Goal: Task Accomplishment & Management: Use online tool/utility

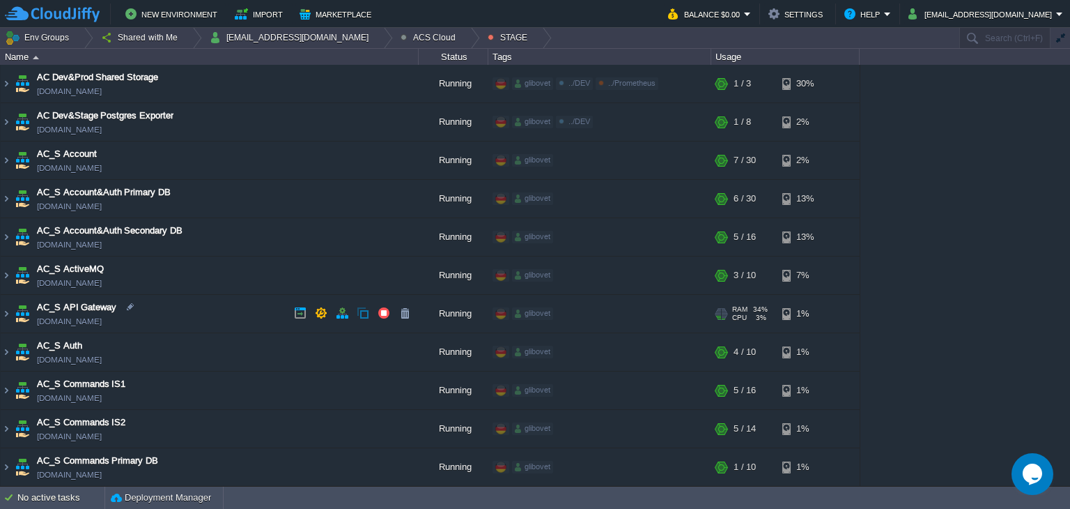
click at [6, 318] on img at bounding box center [6, 314] width 11 height 38
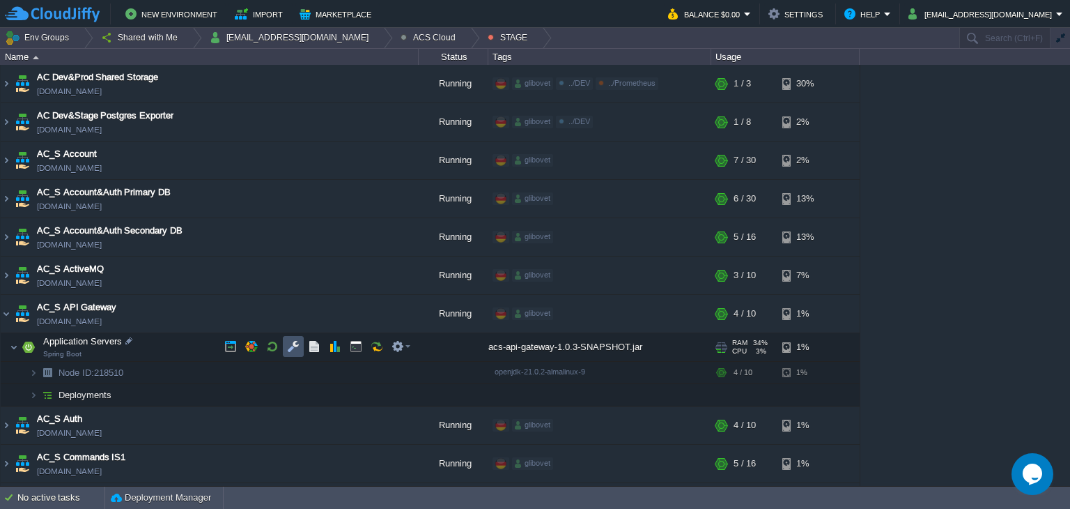
click at [288, 350] on button "button" at bounding box center [293, 346] width 13 height 13
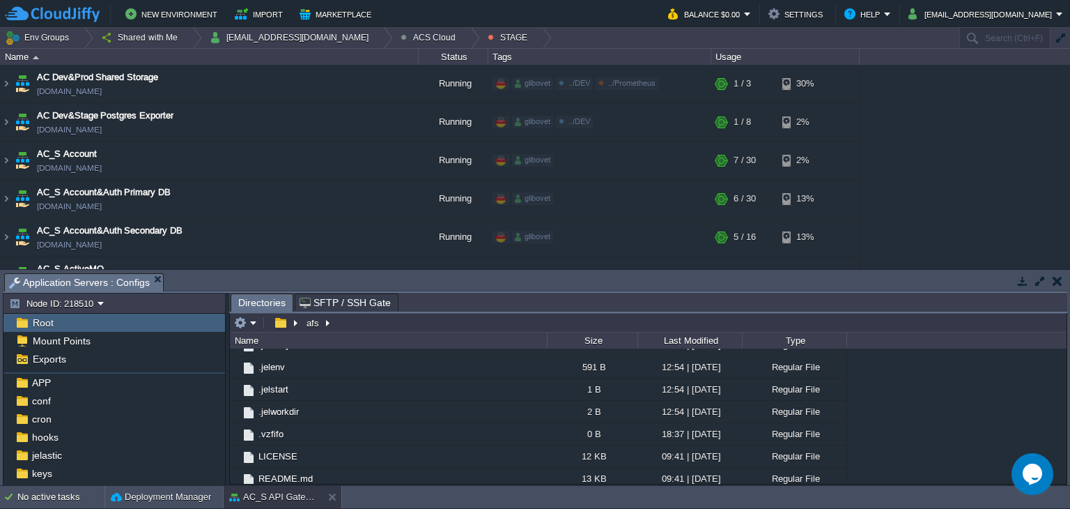
scroll to position [65, 0]
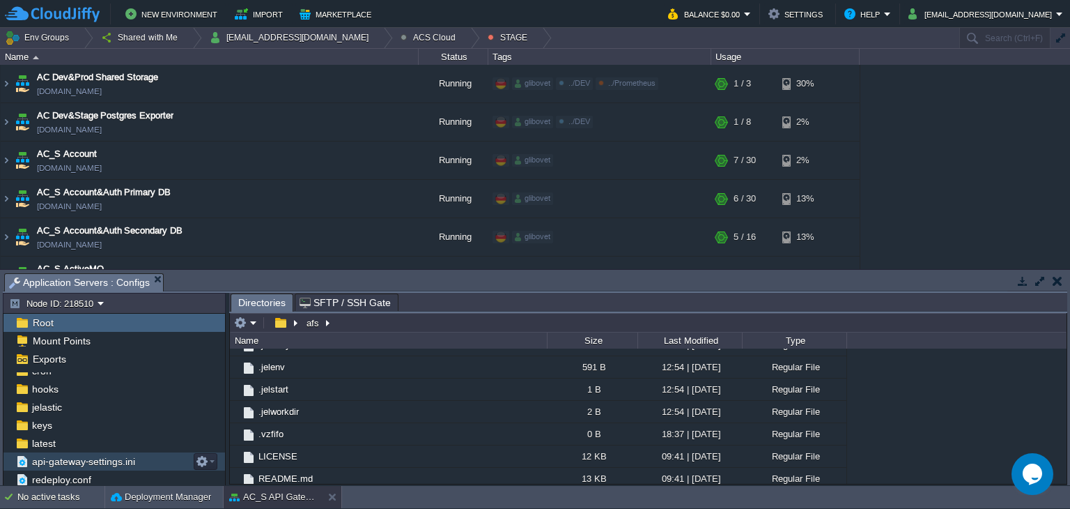
click at [90, 458] on span "api-gateway-settings.ini" at bounding box center [83, 461] width 108 height 13
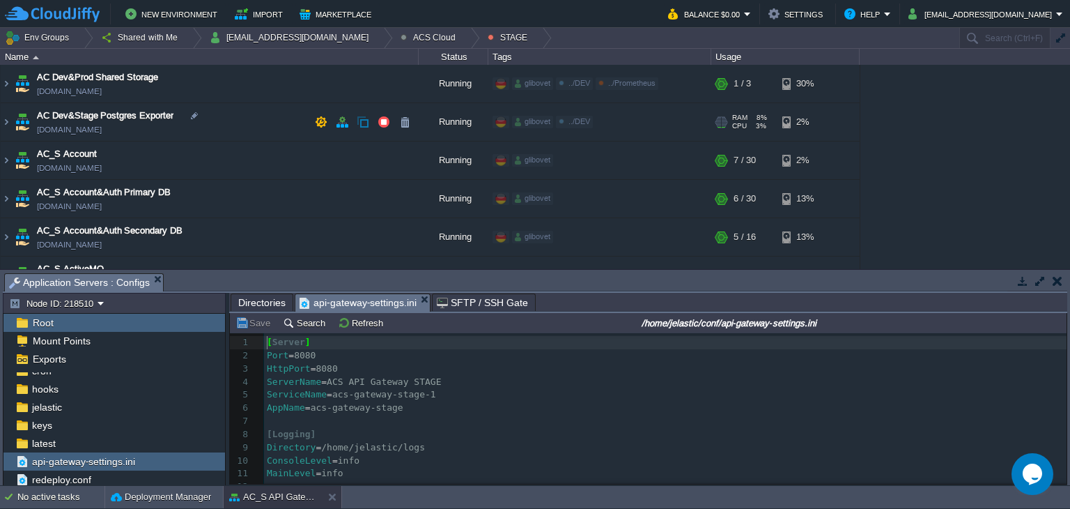
scroll to position [4, 0]
click at [401, 35] on button "ACS Cloud" at bounding box center [431, 38] width 60 height 20
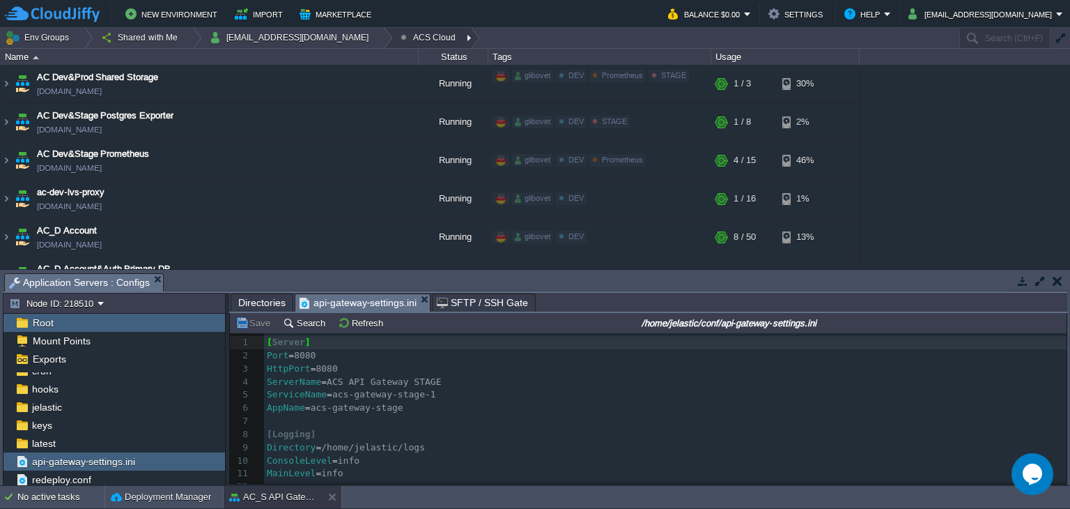
click at [461, 37] on div at bounding box center [470, 38] width 19 height 20
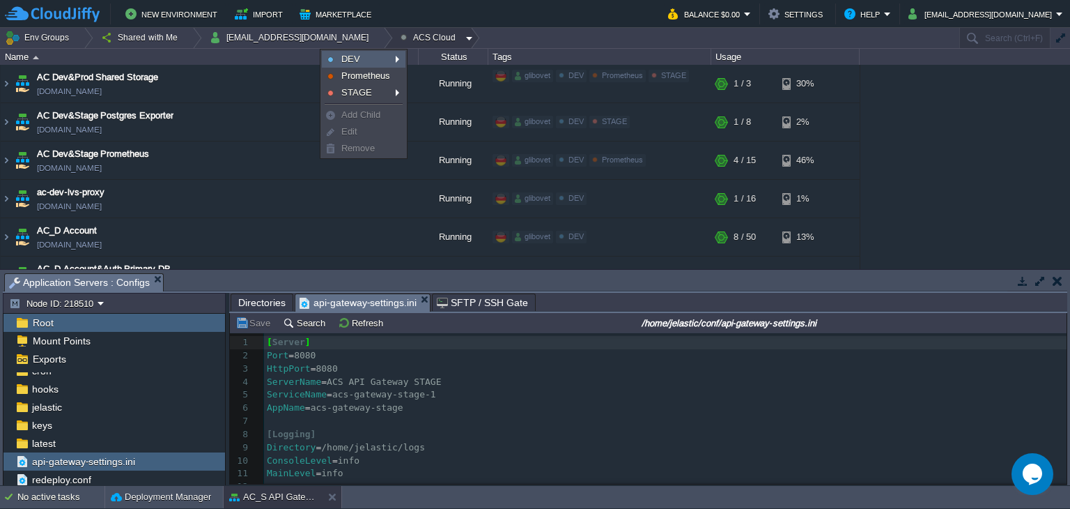
click at [383, 59] on link "DEV" at bounding box center [364, 59] width 82 height 15
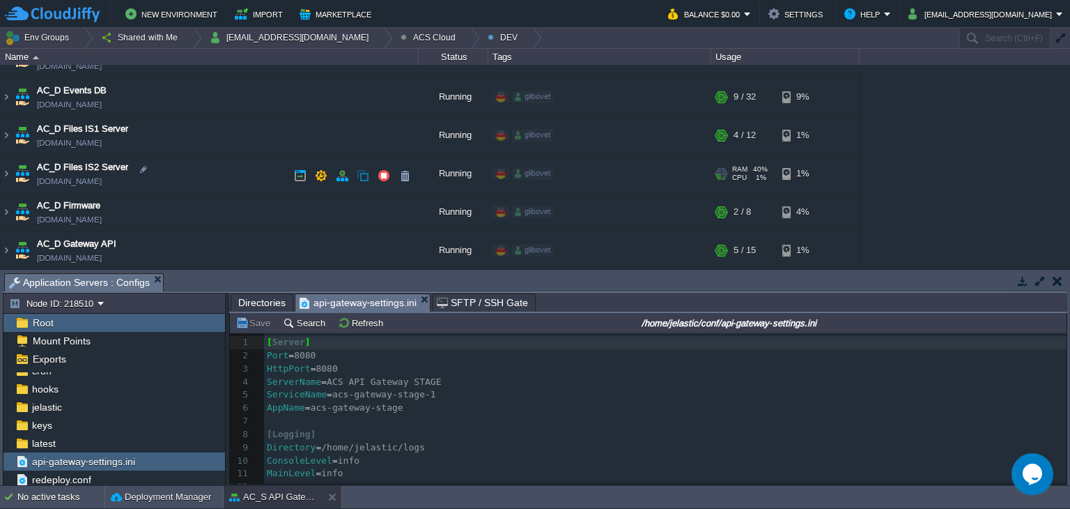
scroll to position [627, 0]
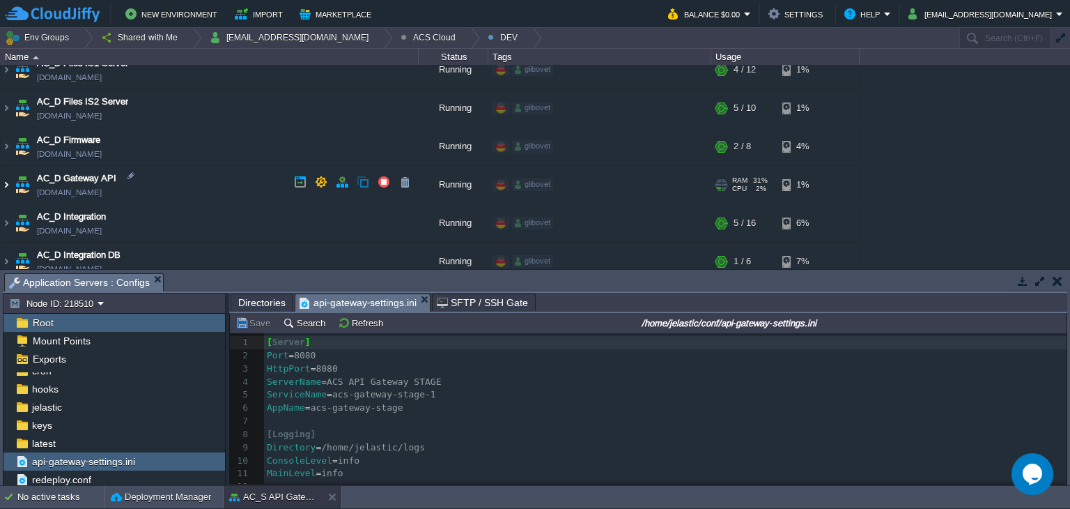
click at [6, 180] on img at bounding box center [6, 185] width 11 height 38
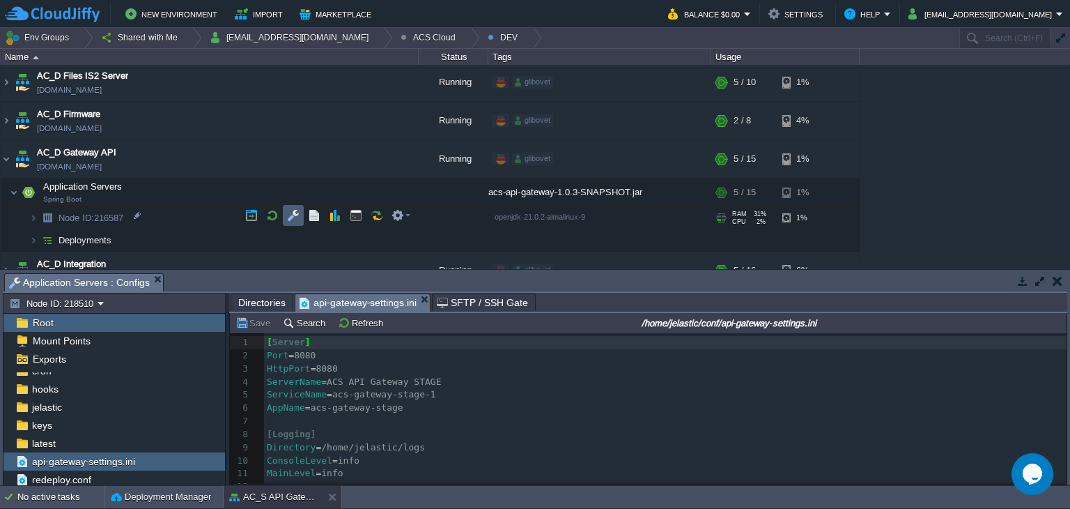
scroll to position [697, 0]
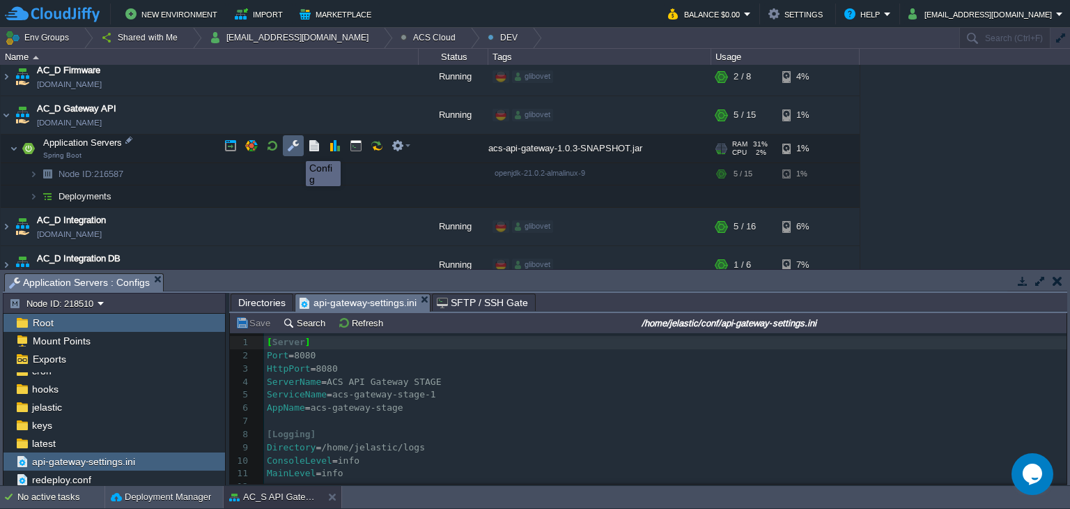
click at [295, 144] on button "button" at bounding box center [293, 145] width 13 height 13
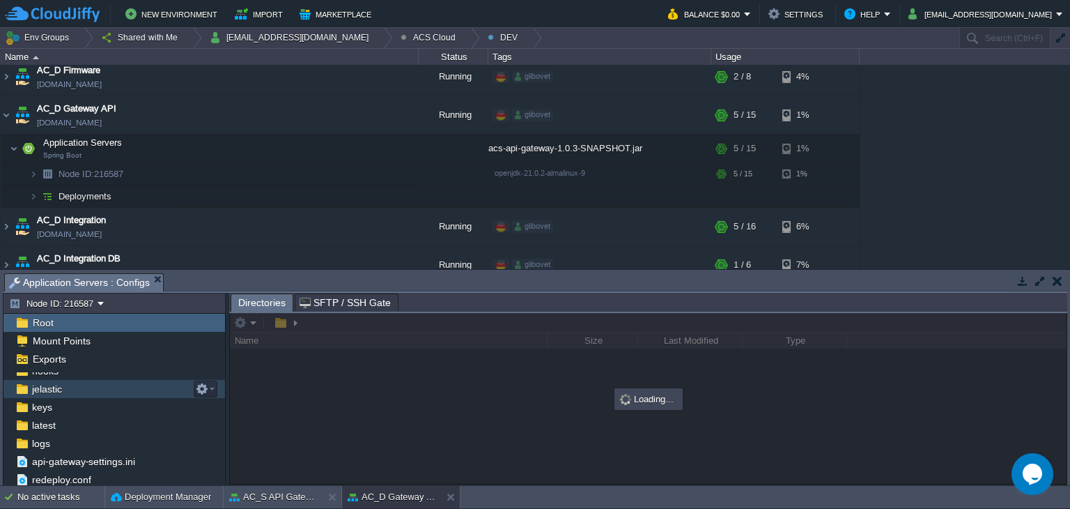
scroll to position [84, 0]
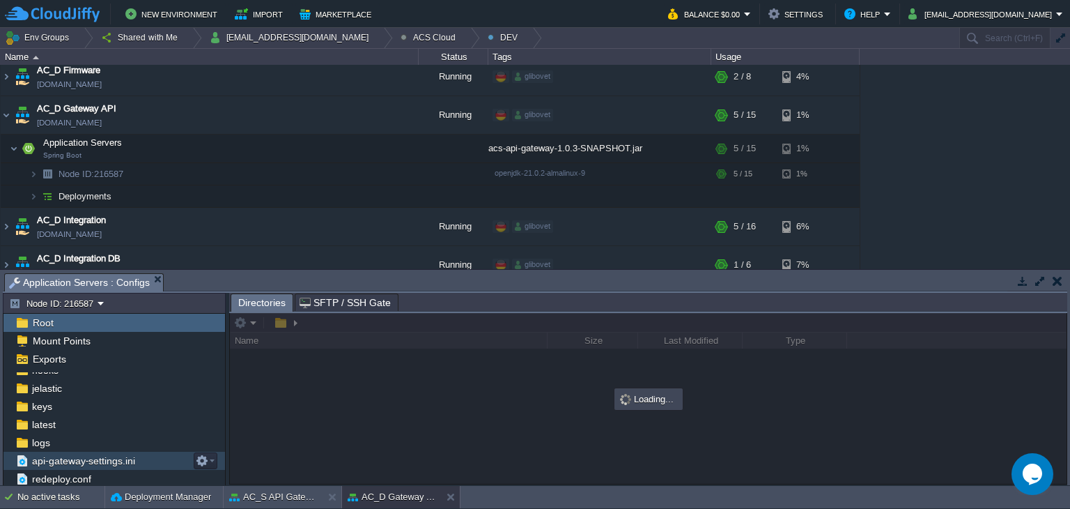
click at [82, 454] on span "api-gateway-settings.ini" at bounding box center [83, 460] width 108 height 13
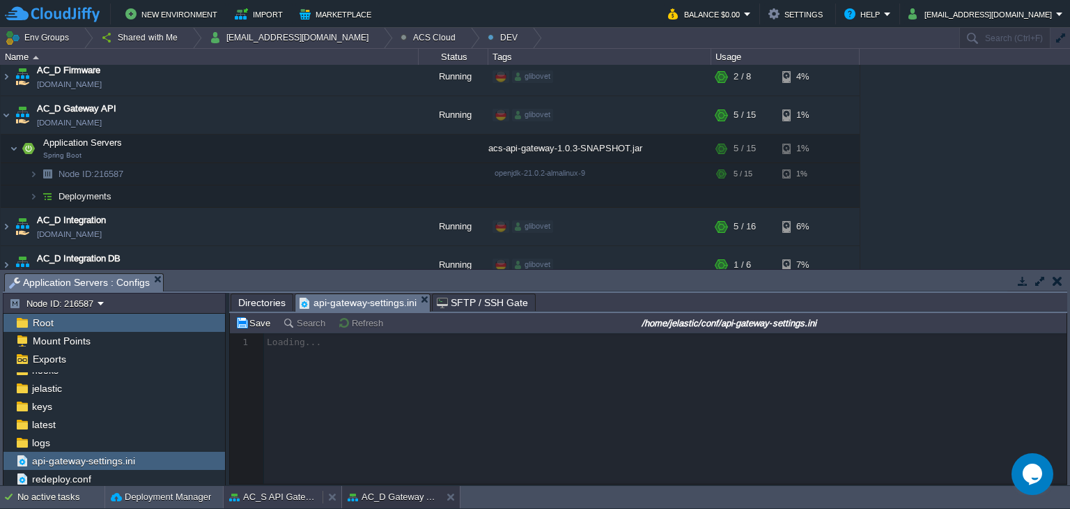
click at [251, 502] on button "AC_S API Gateway" at bounding box center [273, 497] width 88 height 14
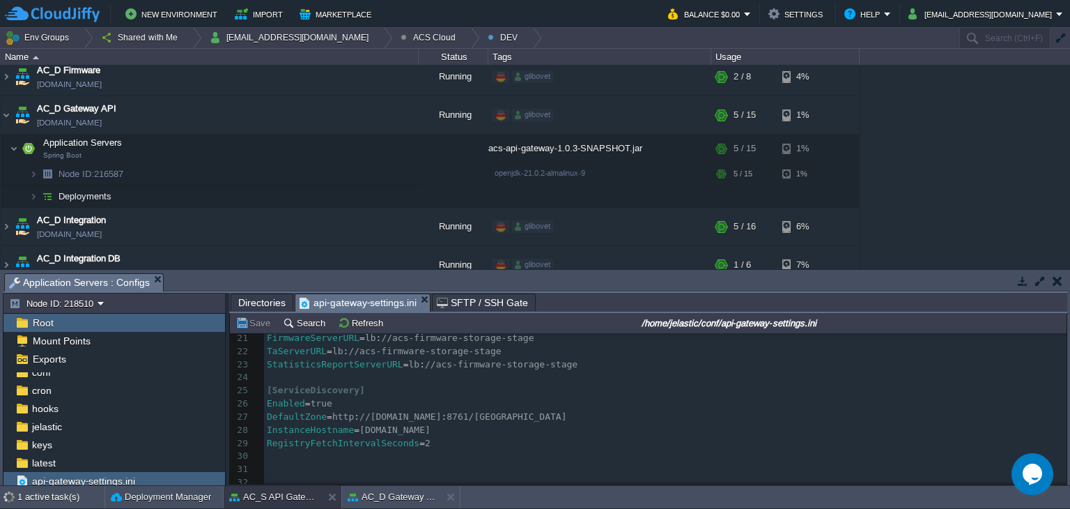
scroll to position [0, 0]
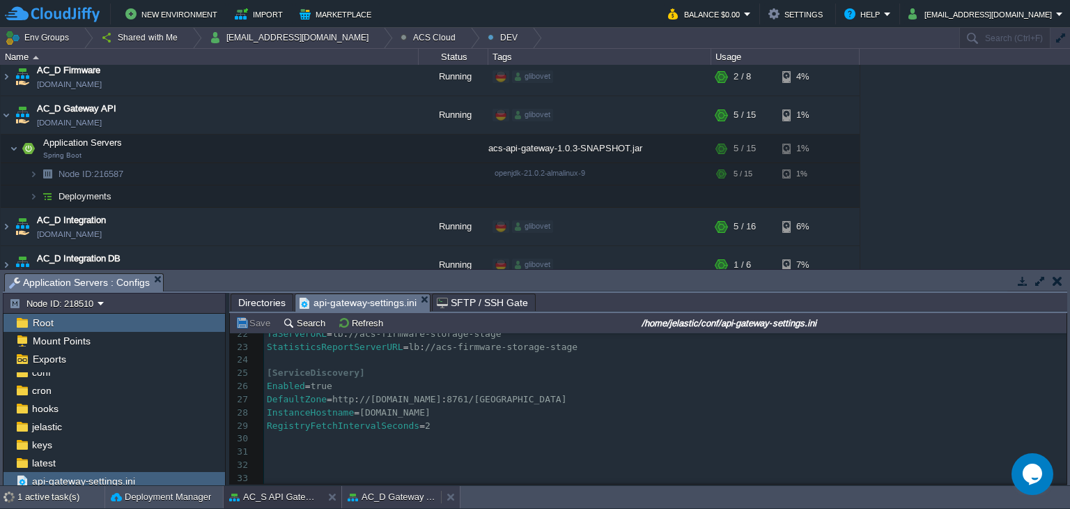
click at [385, 495] on button "AC_D Gateway API" at bounding box center [392, 497] width 88 height 14
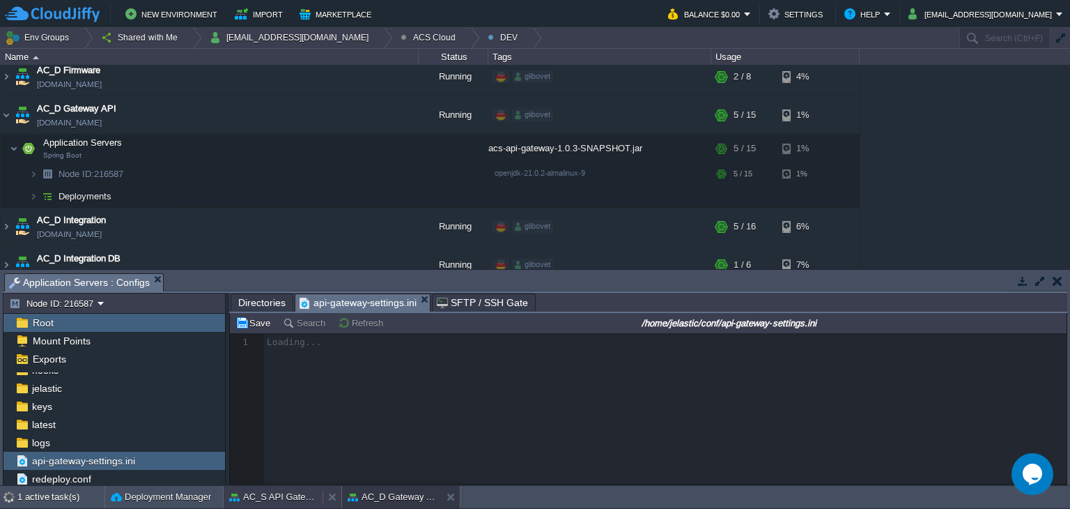
click at [265, 488] on div "AC_S API Gateway" at bounding box center [273, 497] width 99 height 22
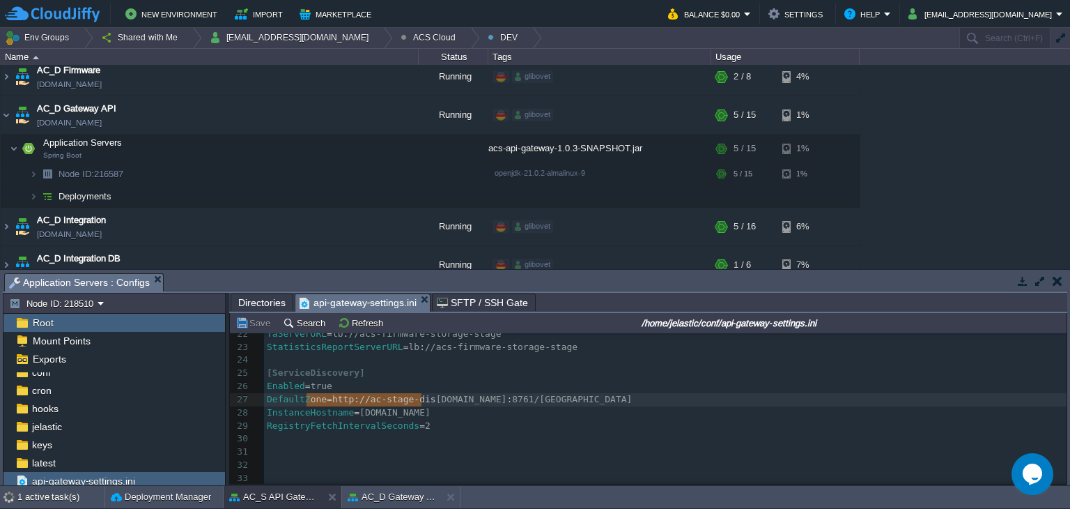
type textarea "one=[URL]"
drag, startPoint x: 305, startPoint y: 398, endPoint x: 424, endPoint y: 399, distance: 118.5
click at [431, 407] on span "[DOMAIN_NAME]" at bounding box center [395, 412] width 71 height 10
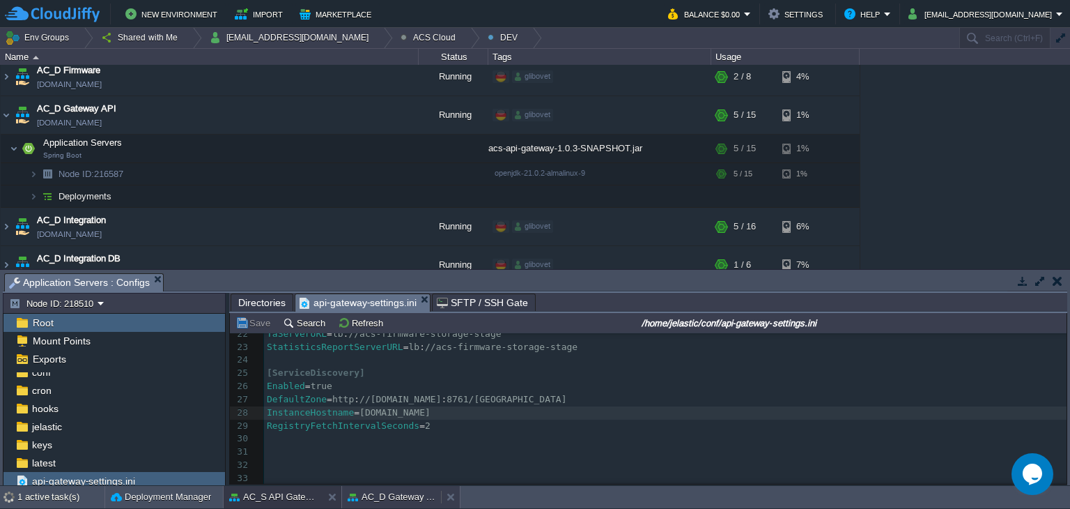
click at [376, 496] on button "AC_D Gateway API" at bounding box center [392, 497] width 88 height 14
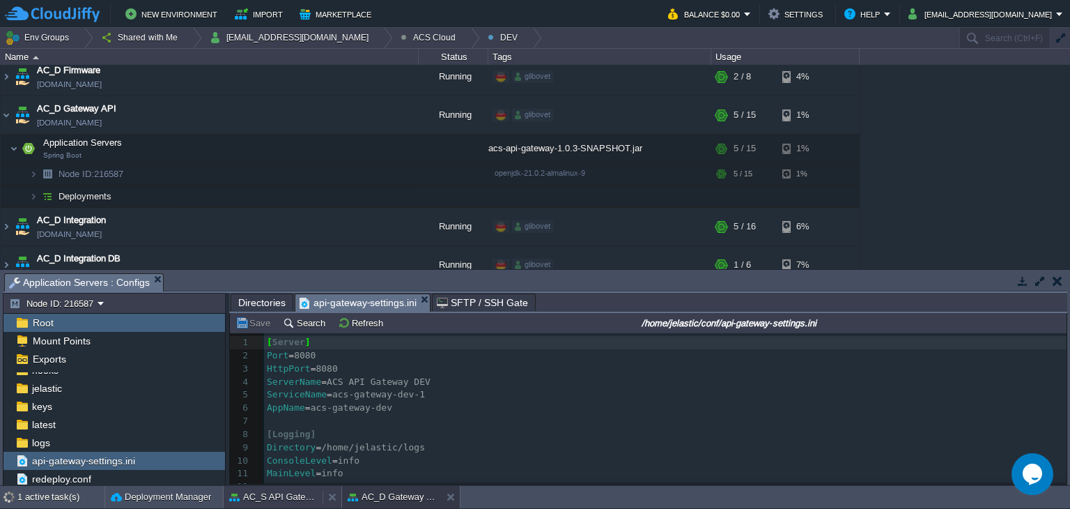
click at [259, 495] on button "AC_S API Gateway" at bounding box center [273, 497] width 88 height 14
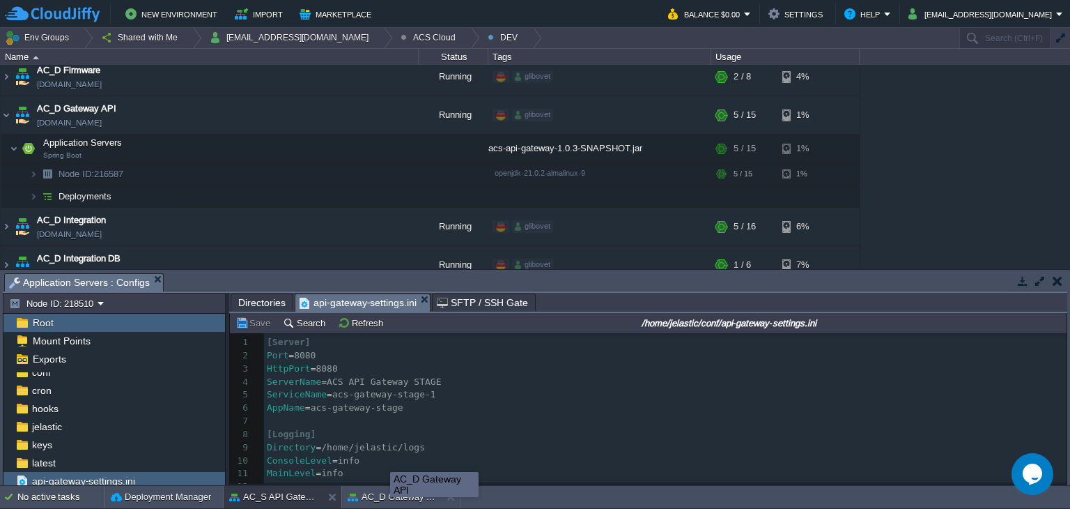
click at [390, 495] on div "AC_D Gateway API" at bounding box center [434, 484] width 88 height 25
click at [366, 502] on button "AC_D Gateway API" at bounding box center [392, 497] width 88 height 14
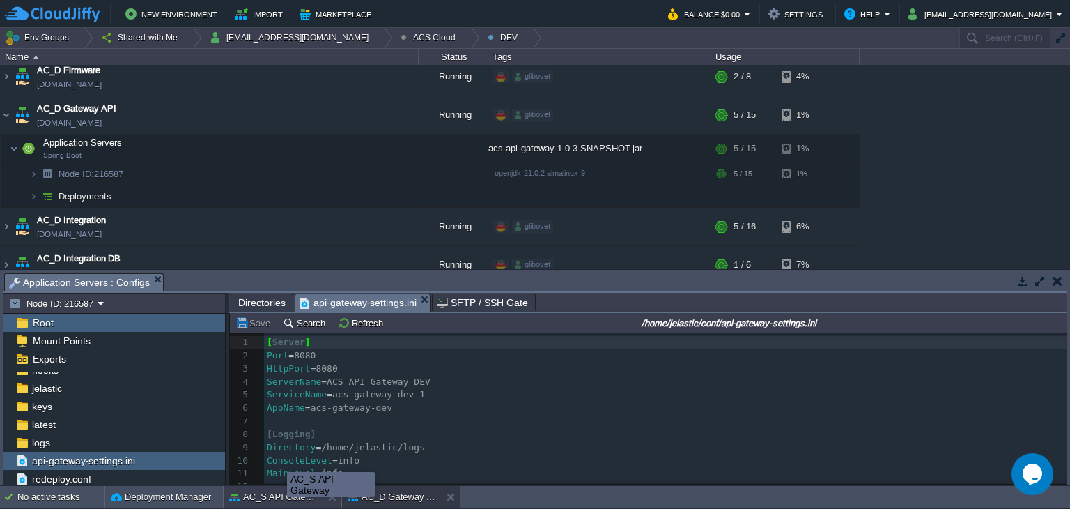
click at [284, 488] on div "AC_S API Gateway" at bounding box center [273, 497] width 99 height 22
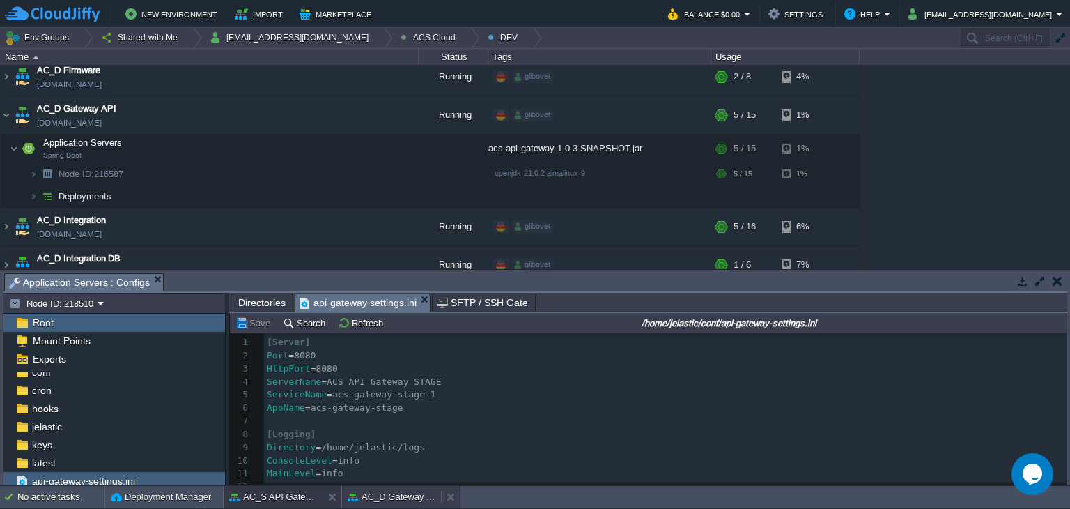
click at [404, 495] on body "New Environment Import Marketplace Bonus $0.00 Upgrade Account Balance $0.00 Se…" at bounding box center [535, 254] width 1070 height 509
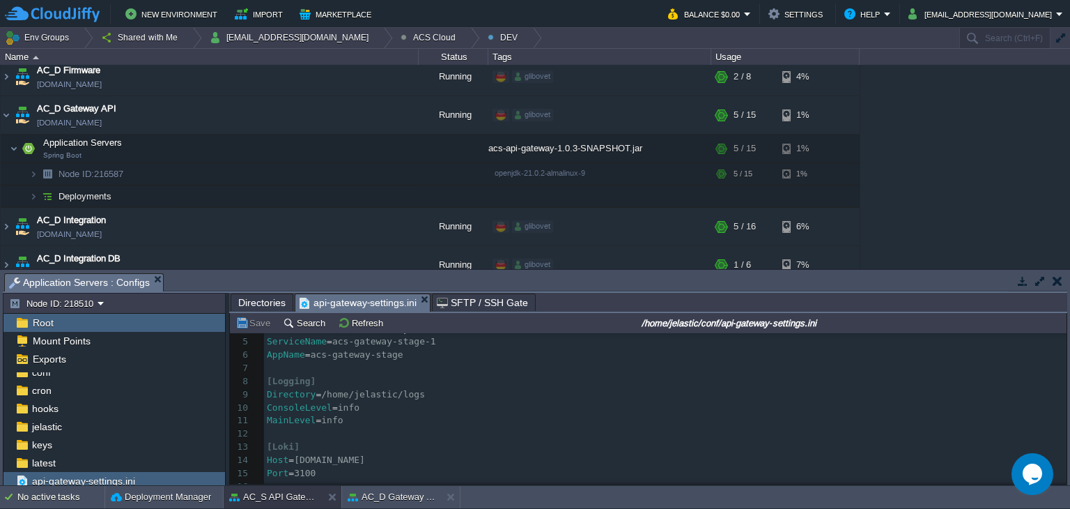
scroll to position [69, 0]
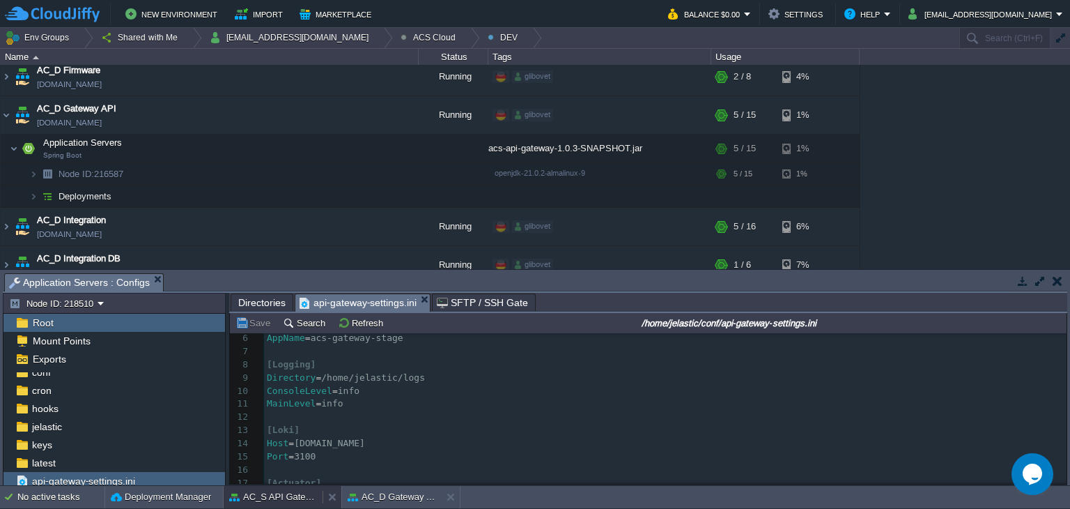
click at [294, 496] on button "AC_S API Gateway" at bounding box center [273, 497] width 88 height 14
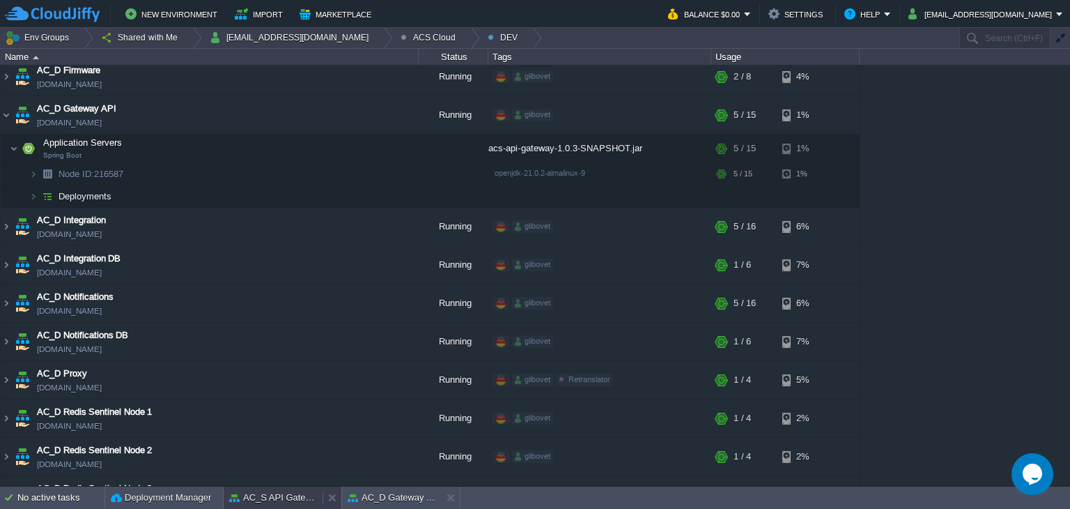
click at [293, 491] on button "AC_S API Gateway" at bounding box center [273, 498] width 88 height 14
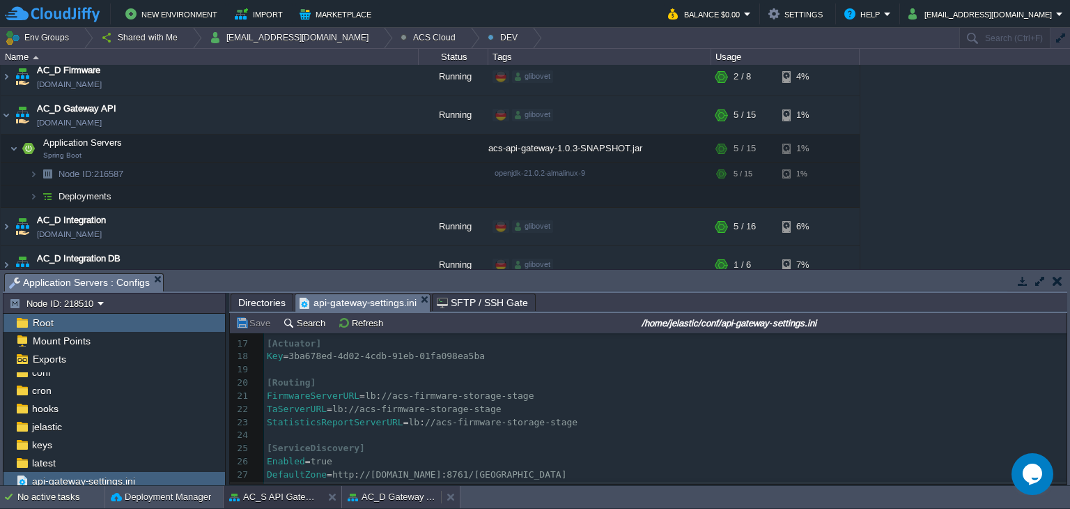
click at [405, 500] on button "AC_D Gateway API" at bounding box center [392, 497] width 88 height 14
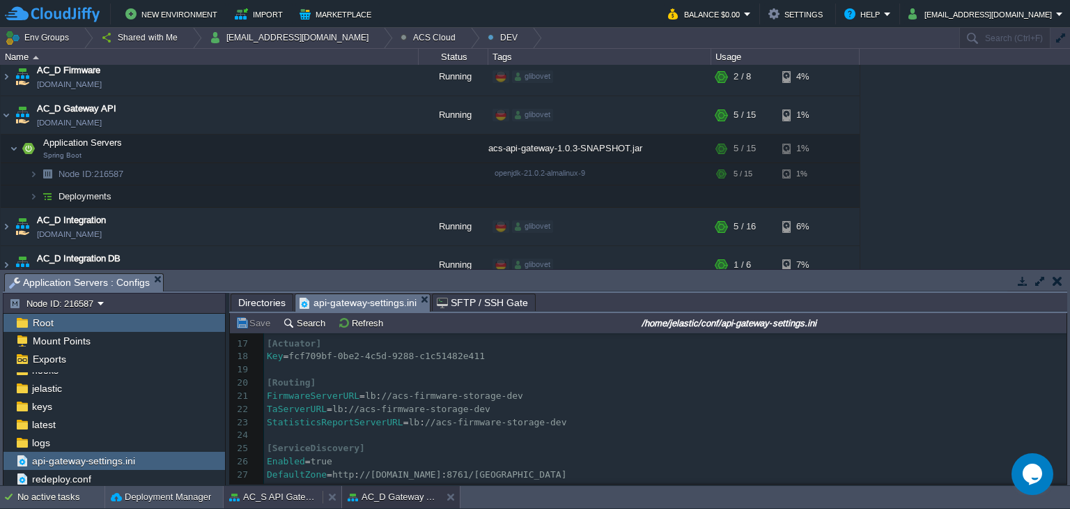
click at [280, 491] on button "AC_S API Gateway" at bounding box center [273, 497] width 88 height 14
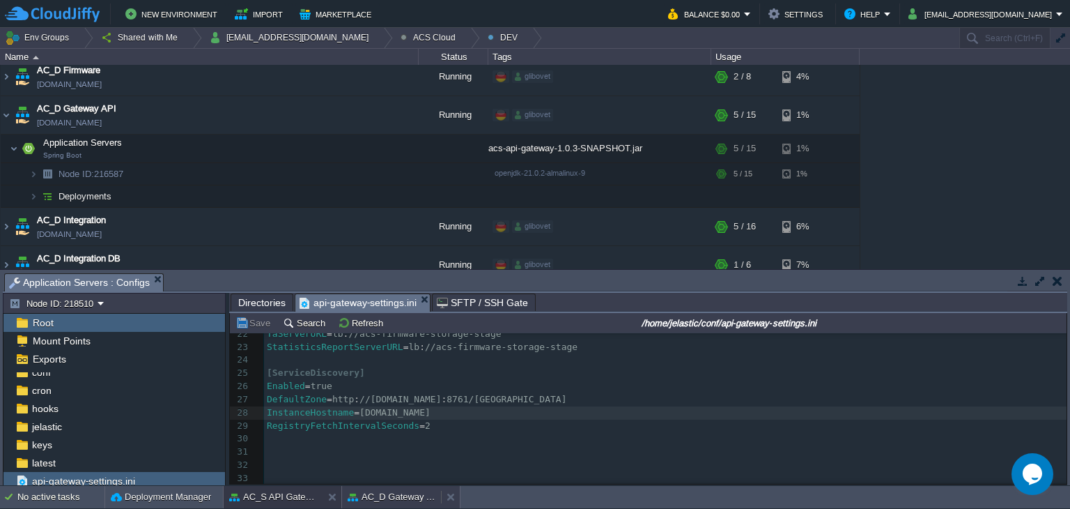
click at [393, 503] on button "AC_D Gateway API" at bounding box center [392, 497] width 88 height 14
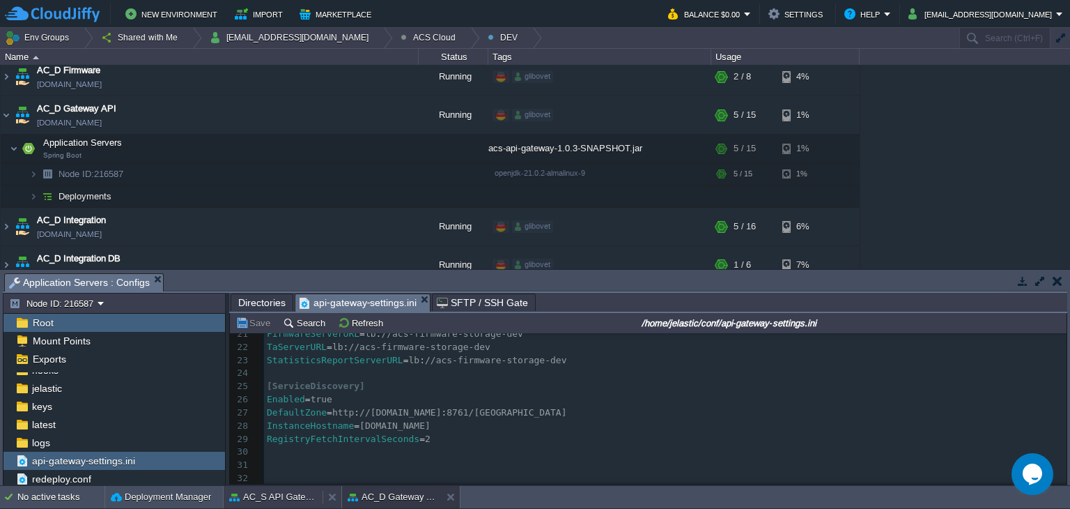
click at [285, 488] on div "AC_S API Gateway" at bounding box center [273, 497] width 99 height 22
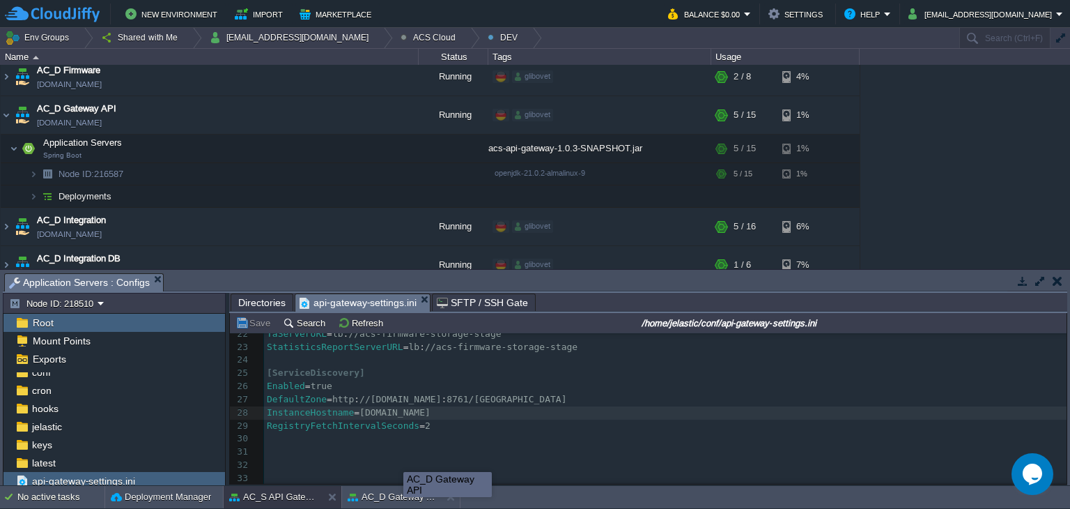
click at [403, 492] on div "AC_D Gateway API" at bounding box center [447, 484] width 88 height 25
click at [366, 497] on div "AC_D Gateway API" at bounding box center [410, 484] width 88 height 25
click at [380, 499] on button "AC_D Gateway API" at bounding box center [392, 497] width 88 height 14
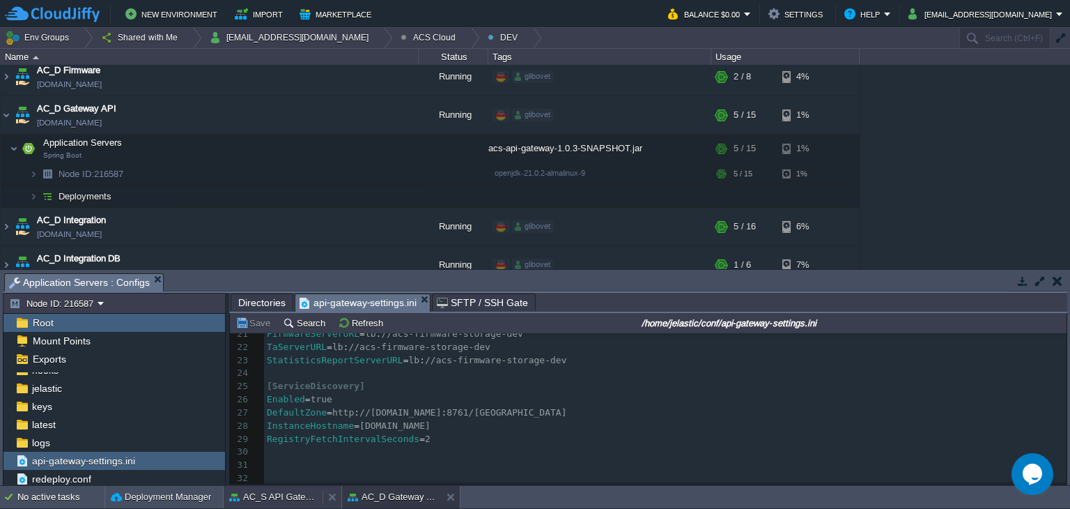
click at [286, 490] on button "AC_S API Gateway" at bounding box center [273, 497] width 88 height 14
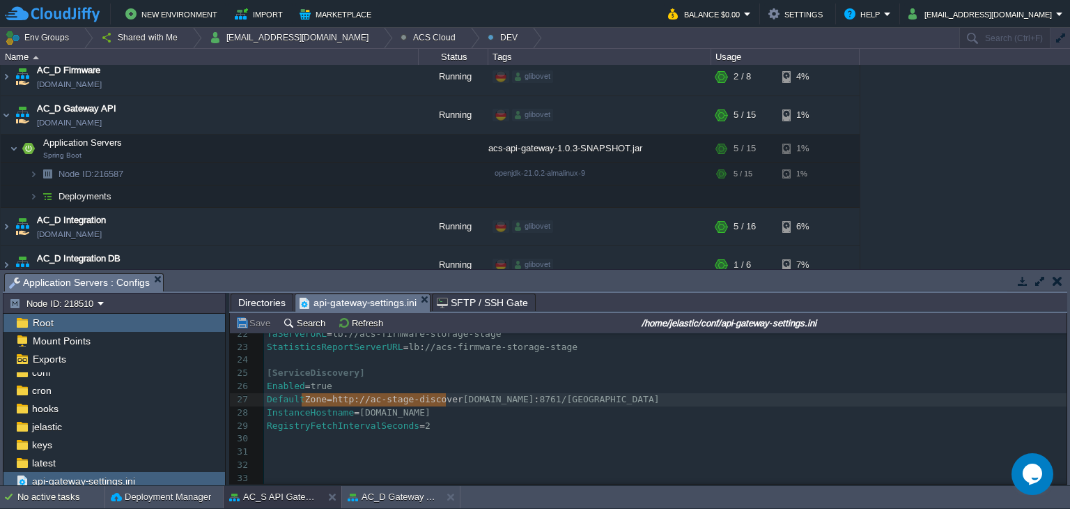
type textarea "Zone=[URL]"
drag, startPoint x: 303, startPoint y: 400, endPoint x: 560, endPoint y: 394, distance: 257.2
type textarea ":"
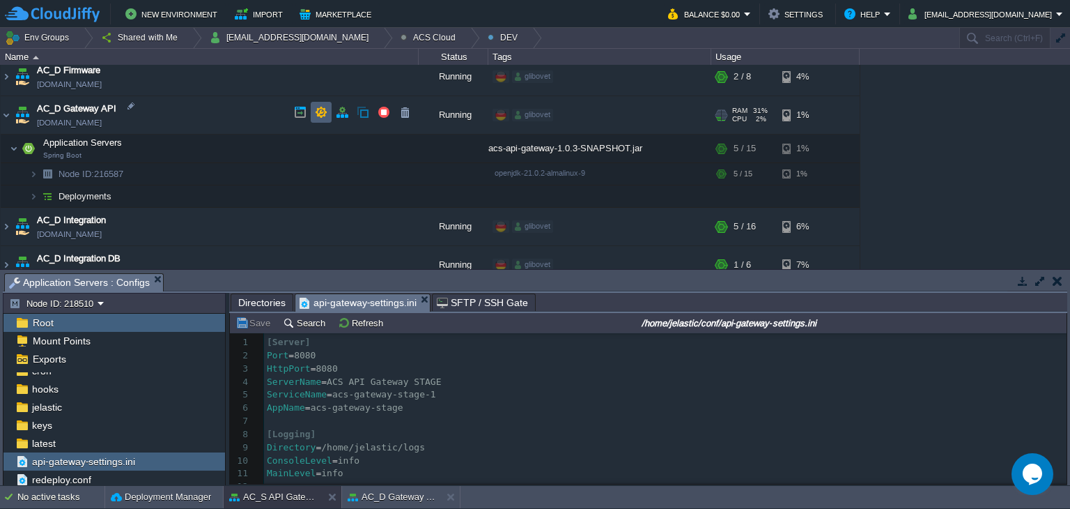
click at [322, 106] on button "button" at bounding box center [321, 112] width 13 height 13
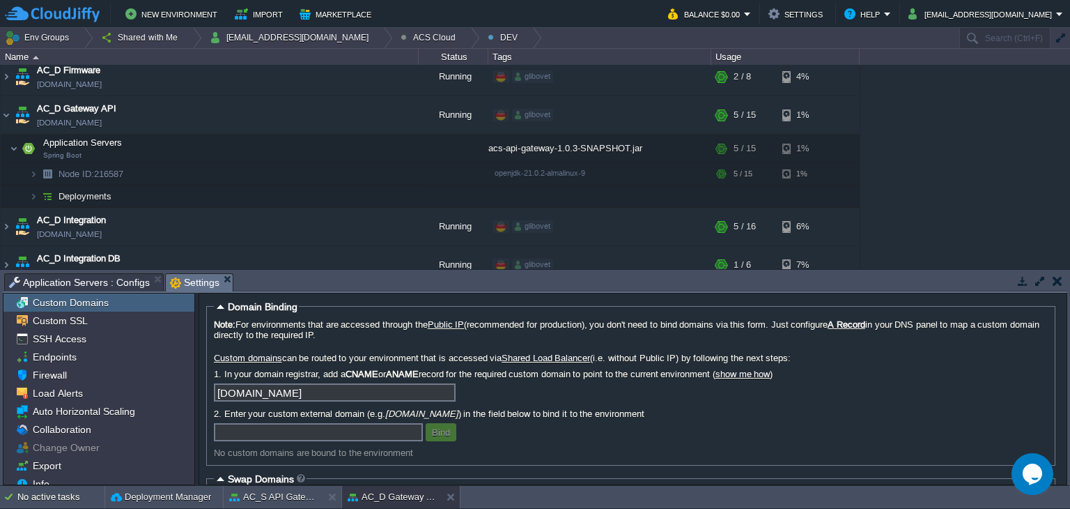
click at [445, 360] on label "Custom domains can be routed to your environment that is accessed via Shared Lo…" at bounding box center [631, 358] width 834 height 10
drag, startPoint x: 463, startPoint y: 357, endPoint x: 479, endPoint y: 360, distance: 17.0
click at [478, 360] on label "Custom domains can be routed to your environment that is accessed via Shared Lo…" at bounding box center [631, 358] width 834 height 10
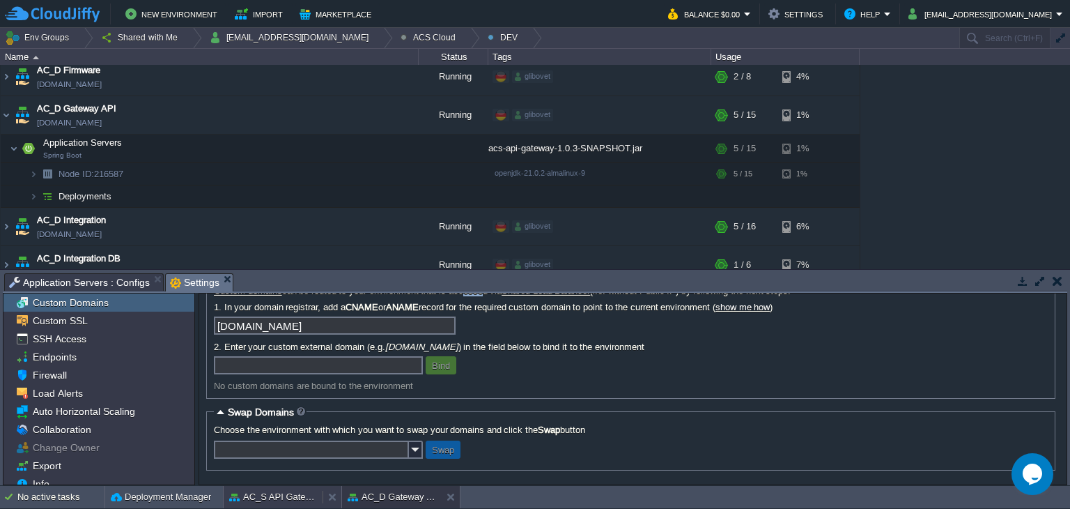
click at [248, 493] on button "AC_S API Gateway" at bounding box center [273, 497] width 88 height 14
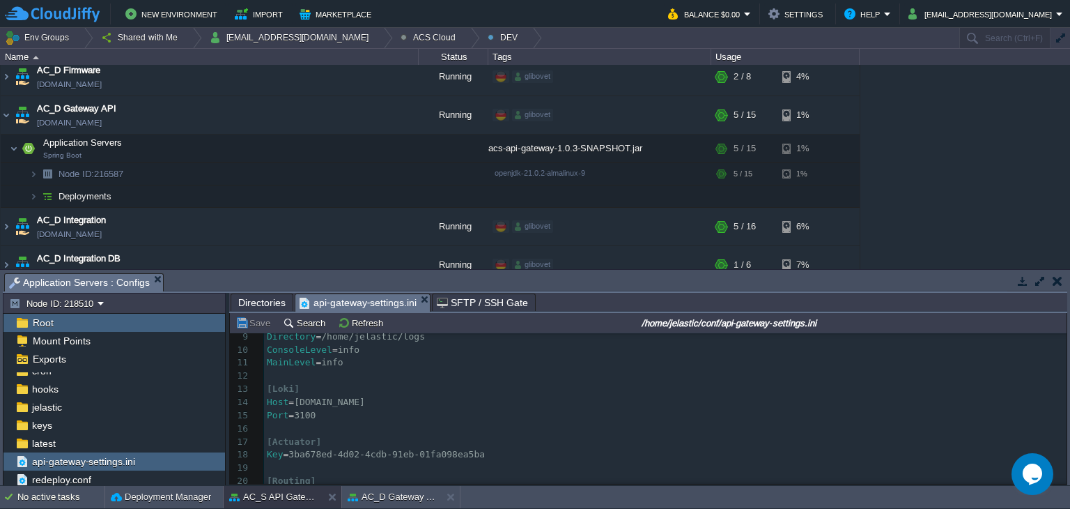
scroll to position [67, 0]
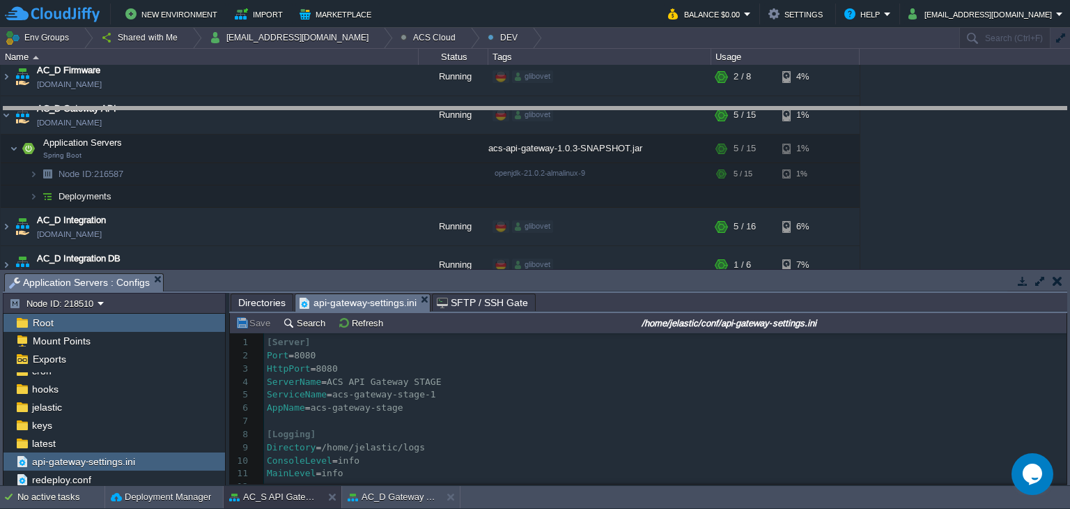
drag, startPoint x: 614, startPoint y: 273, endPoint x: 581, endPoint y: 208, distance: 73.2
click at [640, 105] on body "New Environment Import Marketplace Bonus $0.00 Upgrade Account Balance $0.00 Se…" at bounding box center [535, 254] width 1070 height 509
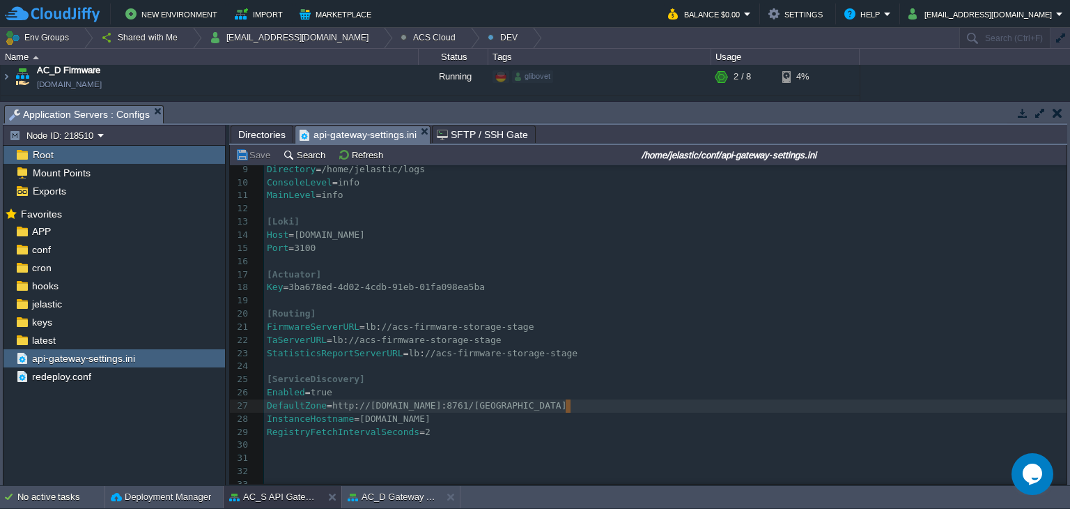
scroll to position [119, 0]
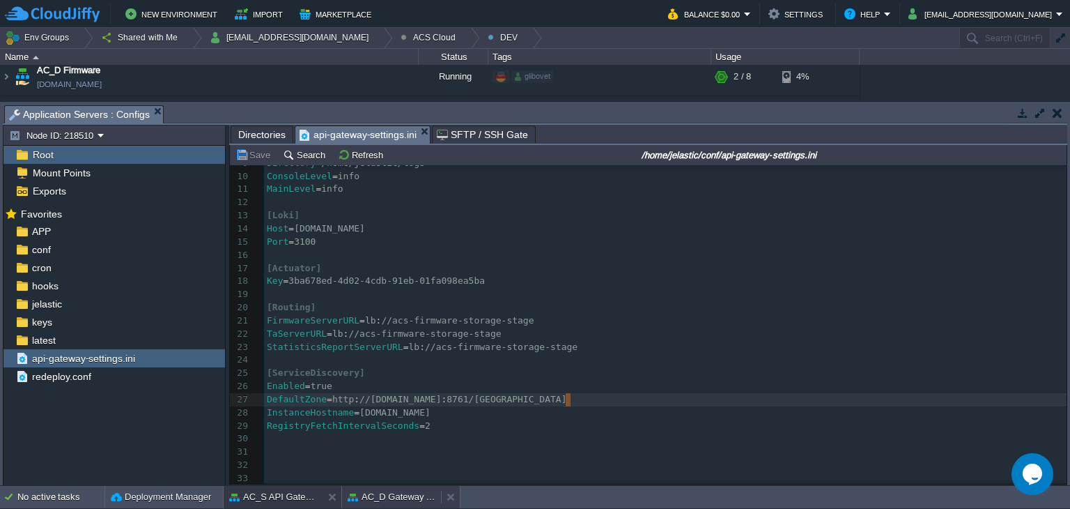
click at [405, 493] on body "New Environment Import Marketplace Bonus $0.00 Upgrade Account Balance $0.00 Se…" at bounding box center [535, 254] width 1070 height 509
click at [376, 497] on button "AC_D Gateway API" at bounding box center [392, 497] width 88 height 14
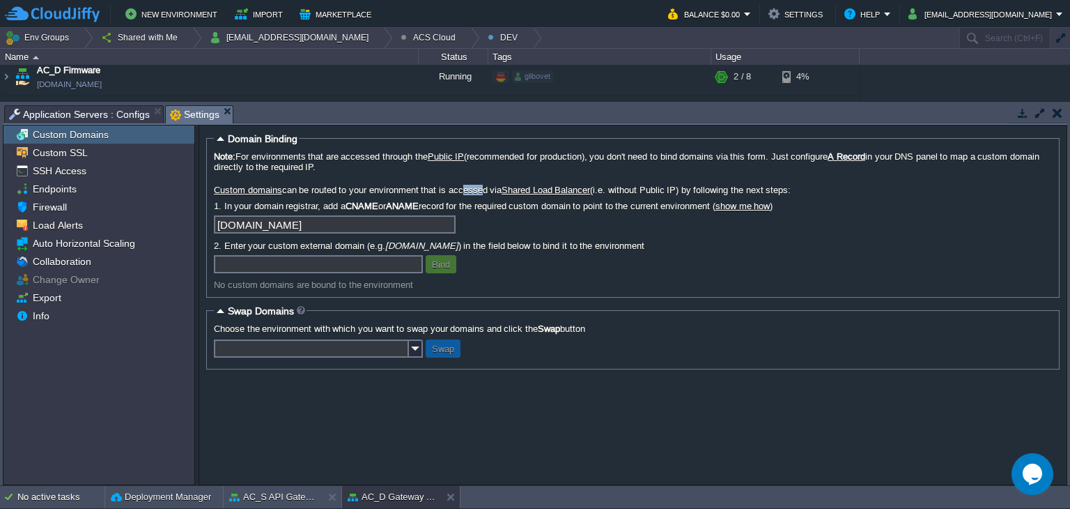
click at [59, 117] on span "Application Servers : Configs" at bounding box center [79, 114] width 141 height 17
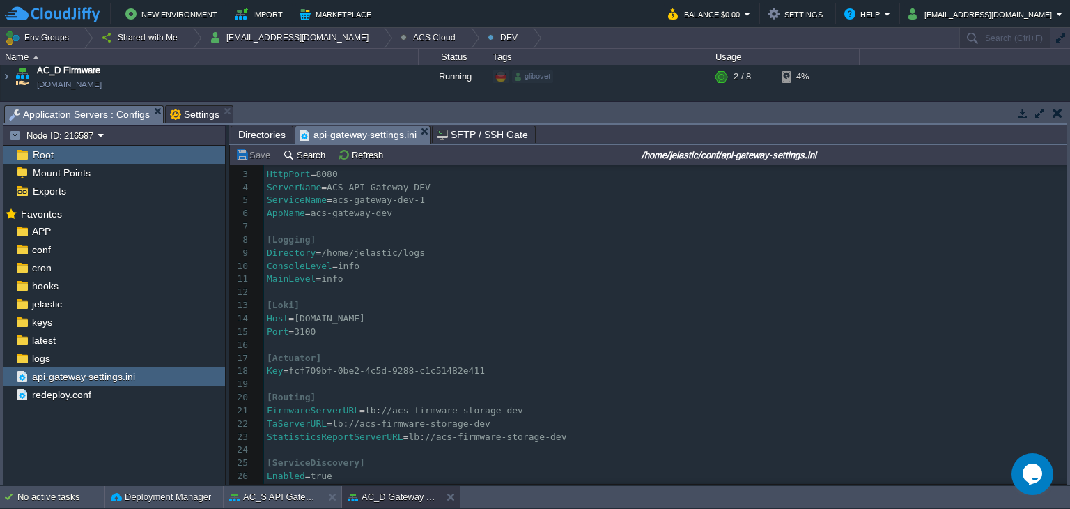
scroll to position [4, 0]
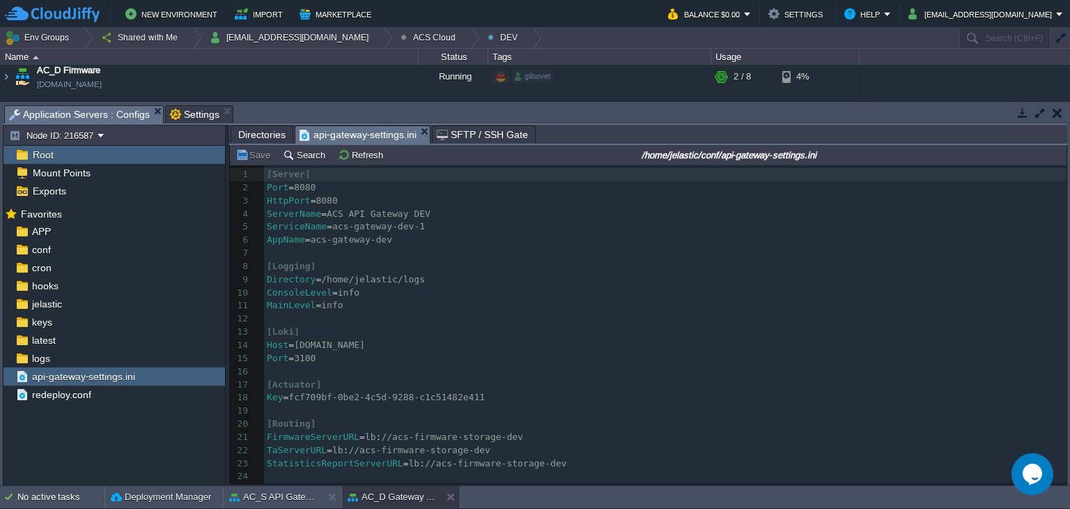
click at [308, 283] on div "32 1 [Server] 2 Port = 8080 3 HttpPort = 8080 4 ServerName = ACS API Gateway DE…" at bounding box center [665, 378] width 803 height 420
type textarea "m"
click at [407, 278] on div "x 1 [Server] 2 Port = 8080 3 HttpPort = 8080 4 ServerName = ACS API Gateway DEV…" at bounding box center [665, 378] width 803 height 420
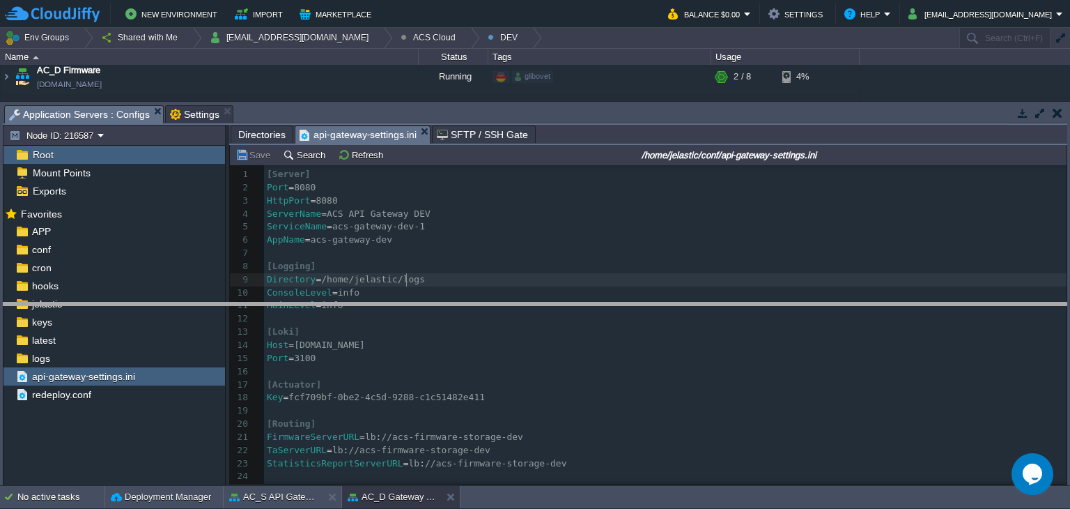
drag, startPoint x: 991, startPoint y: 108, endPoint x: 957, endPoint y: 315, distance: 209.9
click at [957, 315] on body "New Environment Import Marketplace Bonus $0.00 Upgrade Account Balance $0.00 Se…" at bounding box center [535, 254] width 1070 height 509
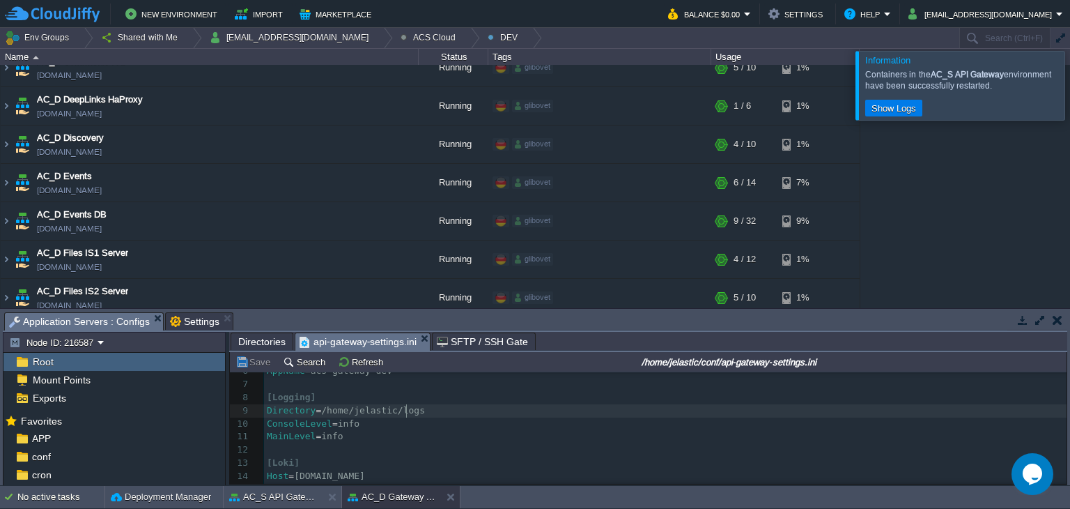
scroll to position [314, 0]
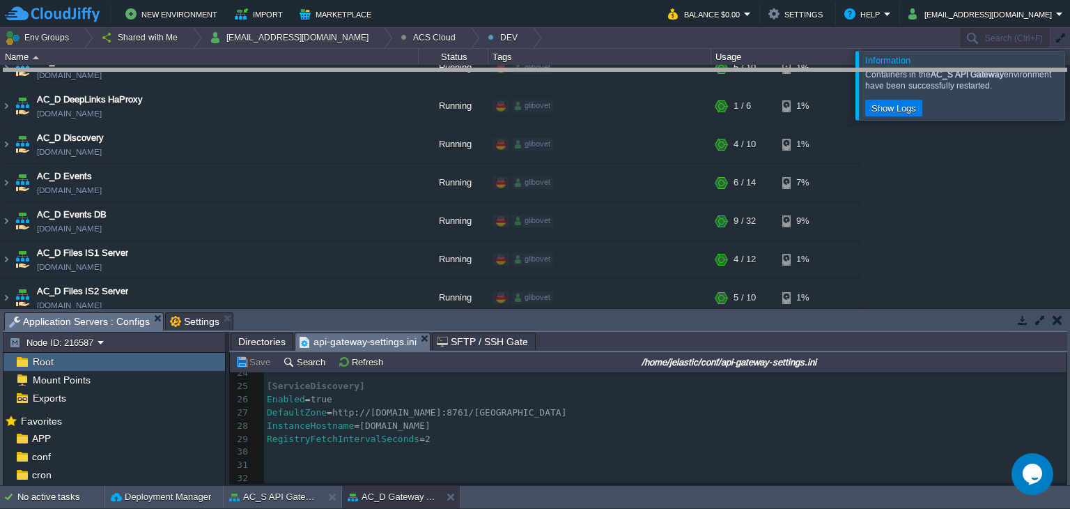
drag, startPoint x: 650, startPoint y: 313, endPoint x: 641, endPoint y: 149, distance: 164.0
click at [656, 70] on body "New Environment Import Marketplace Bonus $0.00 Upgrade Account Balance $0.00 Se…" at bounding box center [535, 254] width 1070 height 509
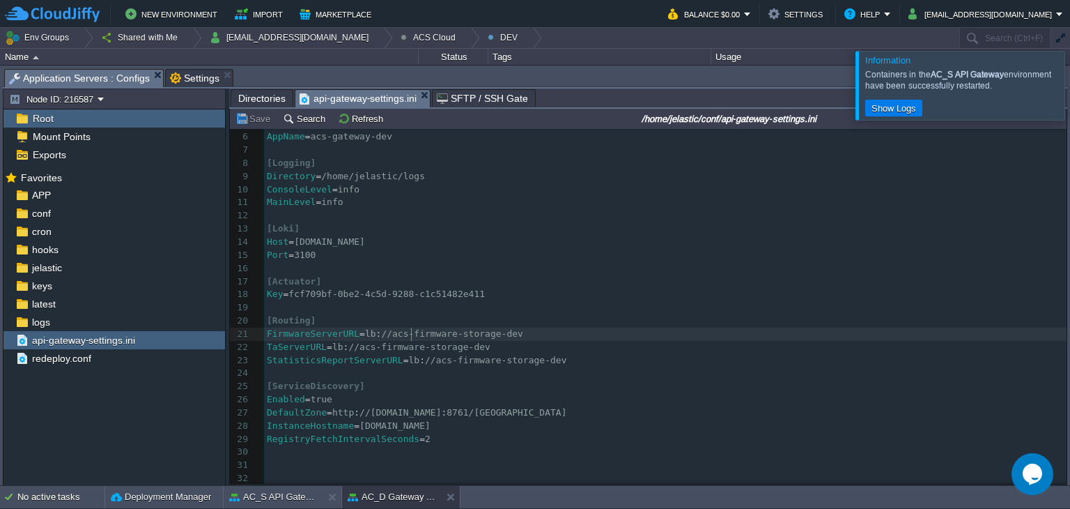
click at [412, 327] on div "x 1 [Server] 2 Port = 8080 3 HttpPort = 8080 4 ServerName = ACS API Gateway DEV…" at bounding box center [665, 275] width 803 height 420
type textarea "rverURL=lb://acs-firmwa"
drag, startPoint x: 316, startPoint y: 330, endPoint x: 429, endPoint y: 331, distance: 112.9
click at [530, 341] on pre "TaServerURL = lb : //acs-firmware-storage-dev" at bounding box center [665, 347] width 803 height 13
click at [1070, 79] on div at bounding box center [1087, 85] width 0 height 68
